Goal: Task Accomplishment & Management: Manage account settings

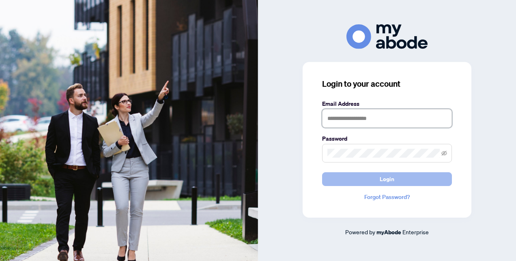
type input "**********"
click at [382, 180] on span "Login" at bounding box center [387, 179] width 15 height 13
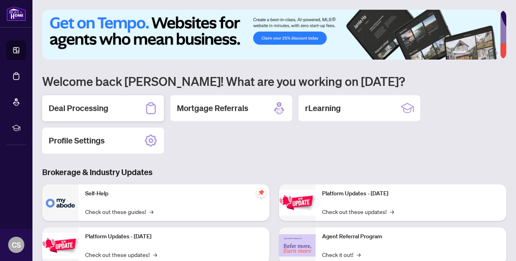
click at [83, 107] on h2 "Deal Processing" at bounding box center [79, 108] width 60 height 11
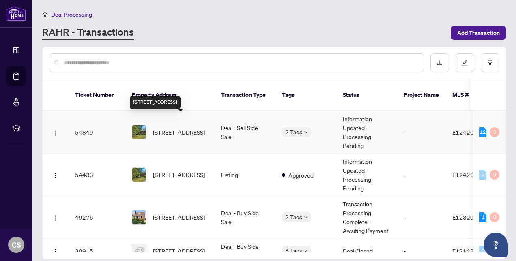
click at [176, 128] on span "81 Meadow Cres, Whitby, Ontario L1N 3J2, Canada" at bounding box center [179, 132] width 52 height 9
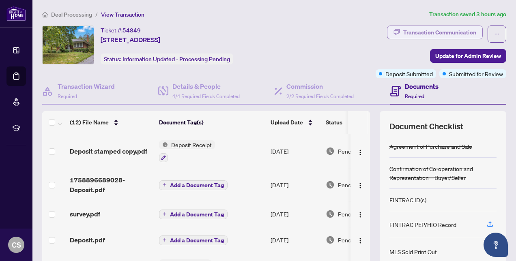
click at [433, 34] on div "Transaction Communication" at bounding box center [439, 32] width 73 height 13
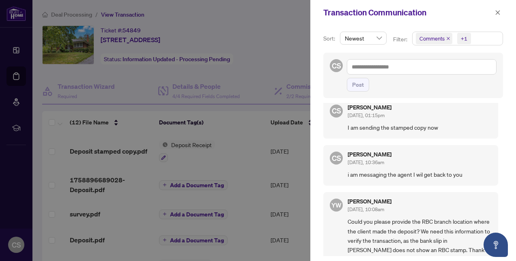
scroll to position [70, 0]
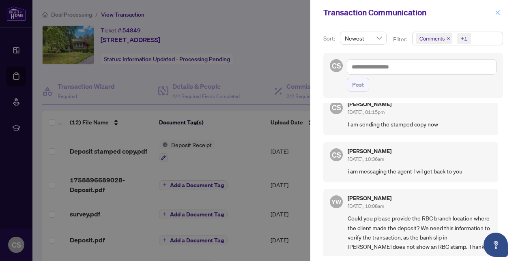
click at [498, 12] on icon "close" at bounding box center [498, 13] width 6 height 6
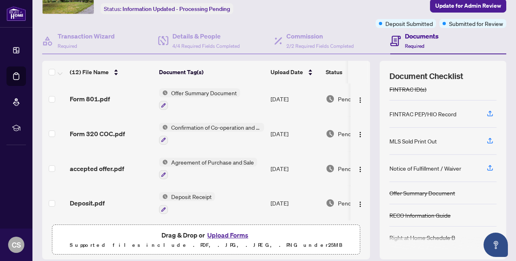
scroll to position [0, 0]
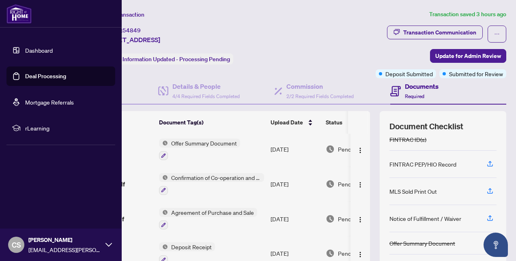
click at [25, 47] on link "Dashboard" at bounding box center [39, 50] width 28 height 7
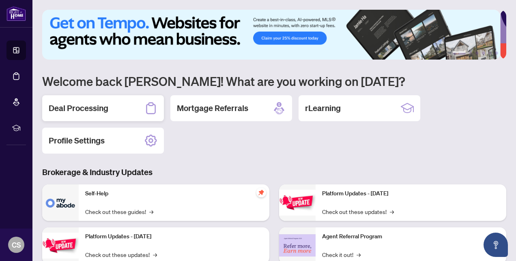
click at [76, 110] on h2 "Deal Processing" at bounding box center [79, 108] width 60 height 11
